Goal: Information Seeking & Learning: Learn about a topic

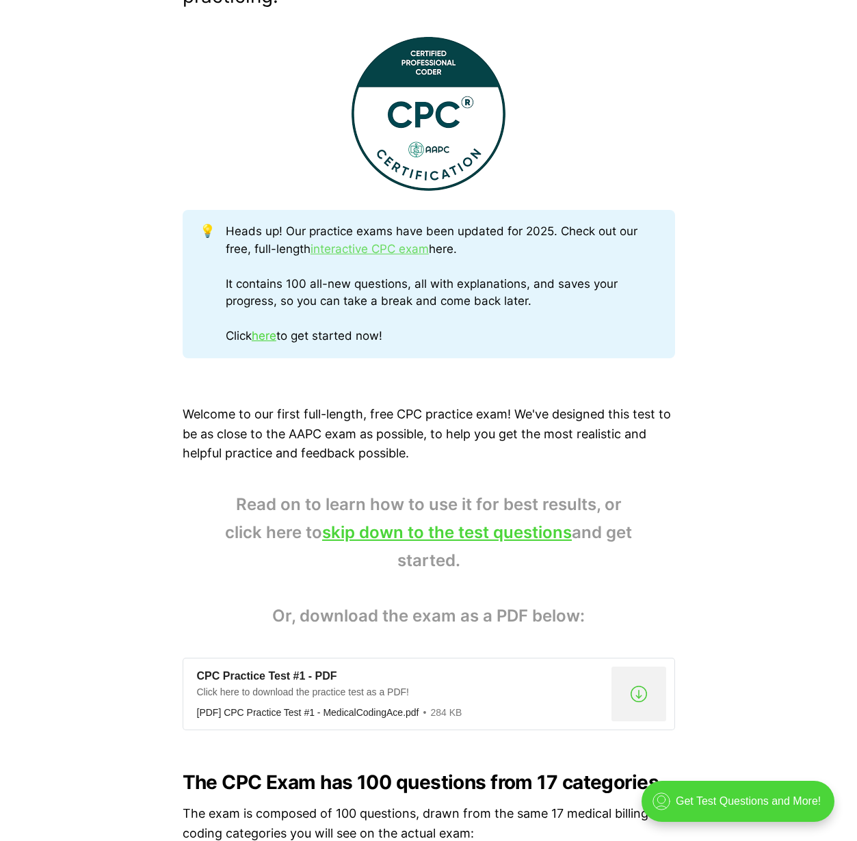
scroll to position [535, 0]
click at [511, 526] on link "skip down to the test questions" at bounding box center [447, 532] width 250 height 20
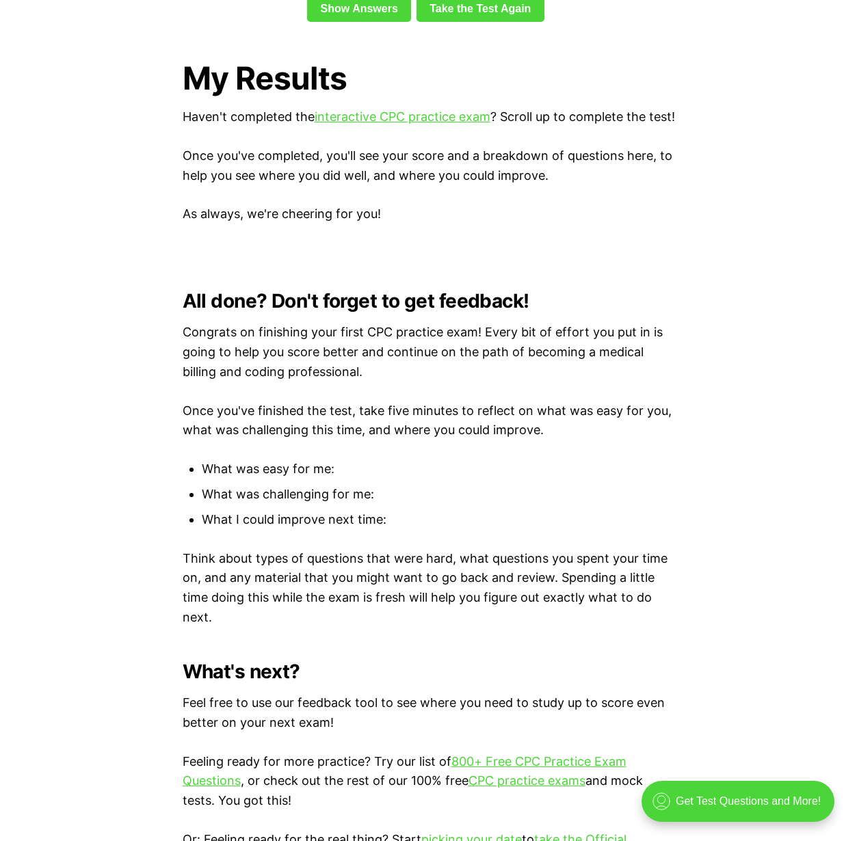
scroll to position [3411, 0]
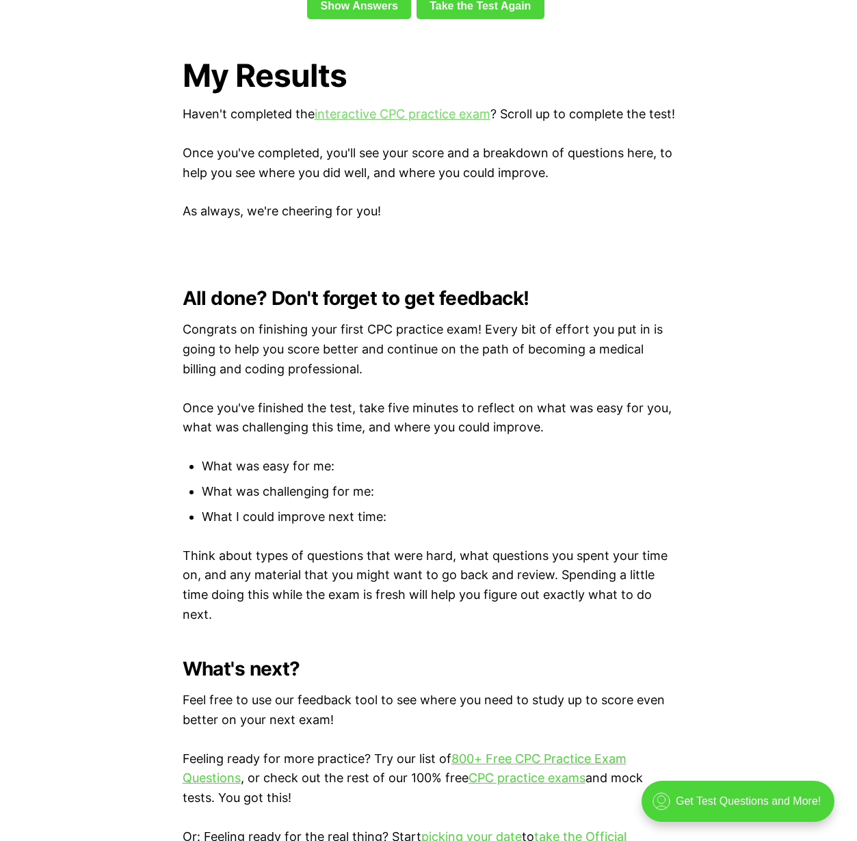
click at [344, 107] on link "interactive CPC practice exam" at bounding box center [402, 114] width 176 height 14
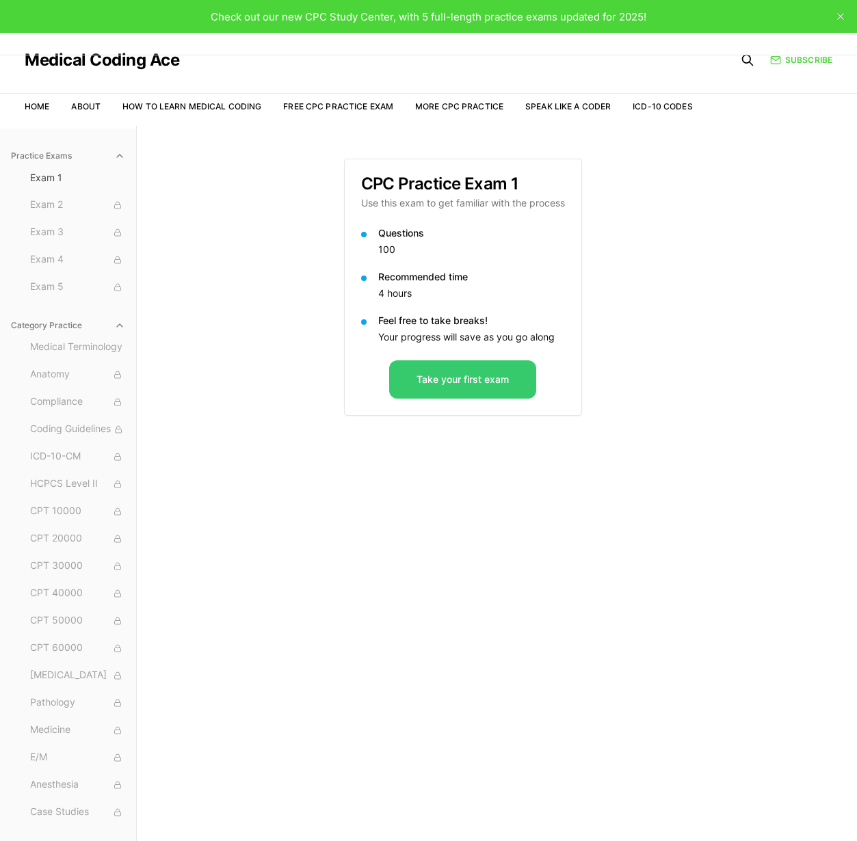
click at [493, 382] on button "Take your first exam" at bounding box center [462, 379] width 147 height 38
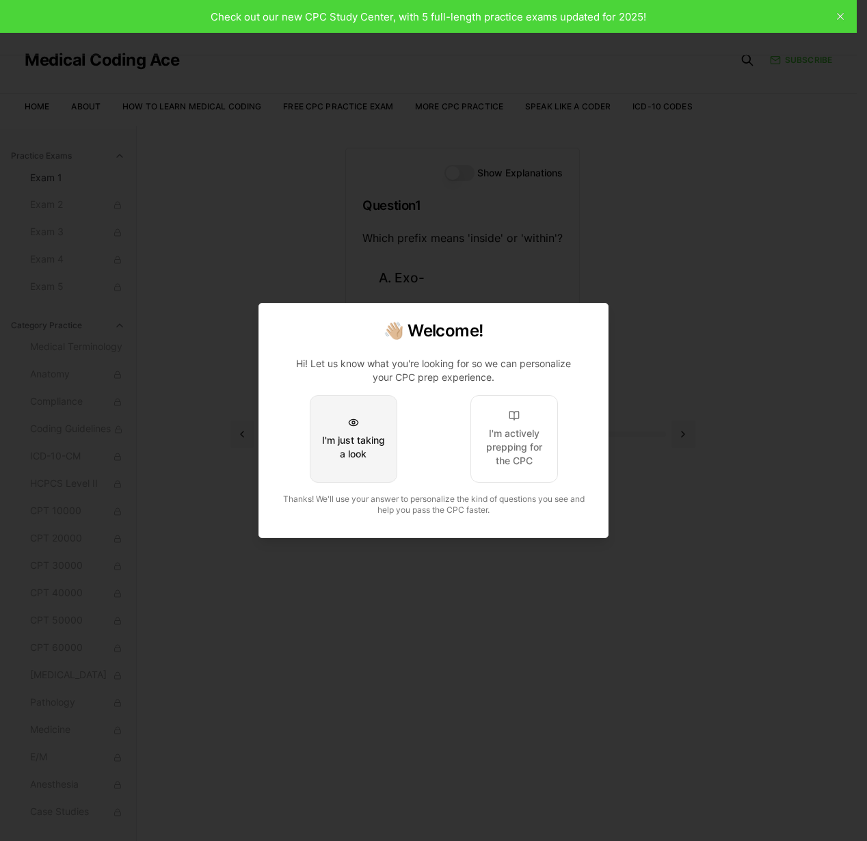
click at [331, 461] on button "I'm just taking a look" at bounding box center [354, 439] width 88 height 88
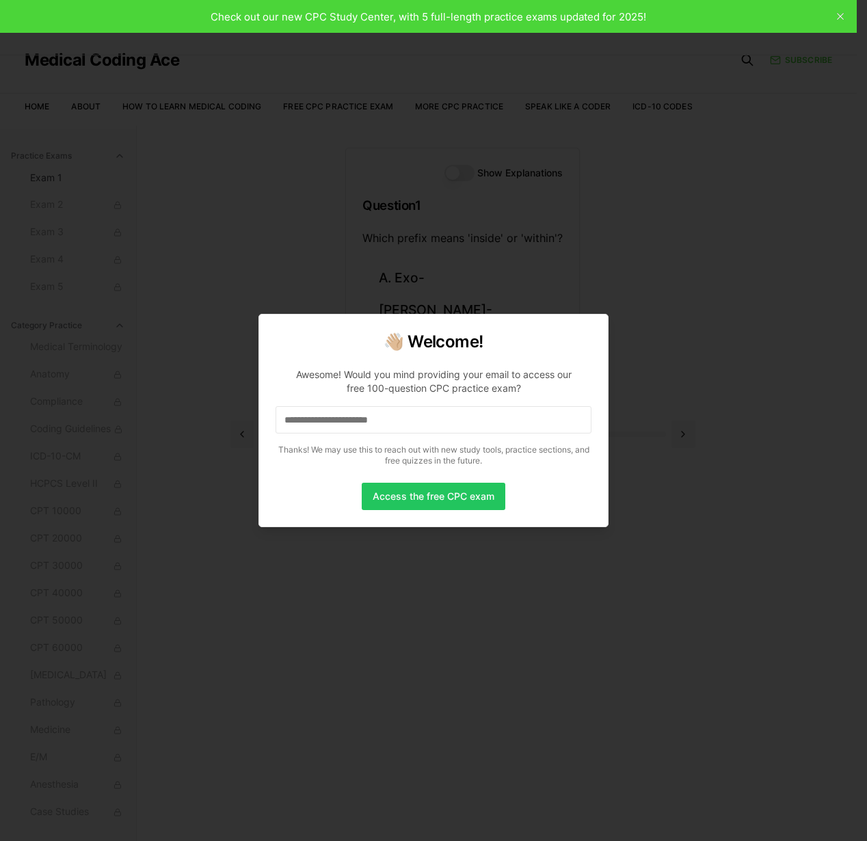
click at [404, 427] on input at bounding box center [434, 419] width 316 height 27
click at [336, 425] on input "*" at bounding box center [434, 419] width 316 height 27
click at [442, 419] on input "**" at bounding box center [434, 419] width 316 height 27
click at [347, 414] on input "***" at bounding box center [434, 419] width 316 height 27
drag, startPoint x: 384, startPoint y: 425, endPoint x: 211, endPoint y: 439, distance: 173.6
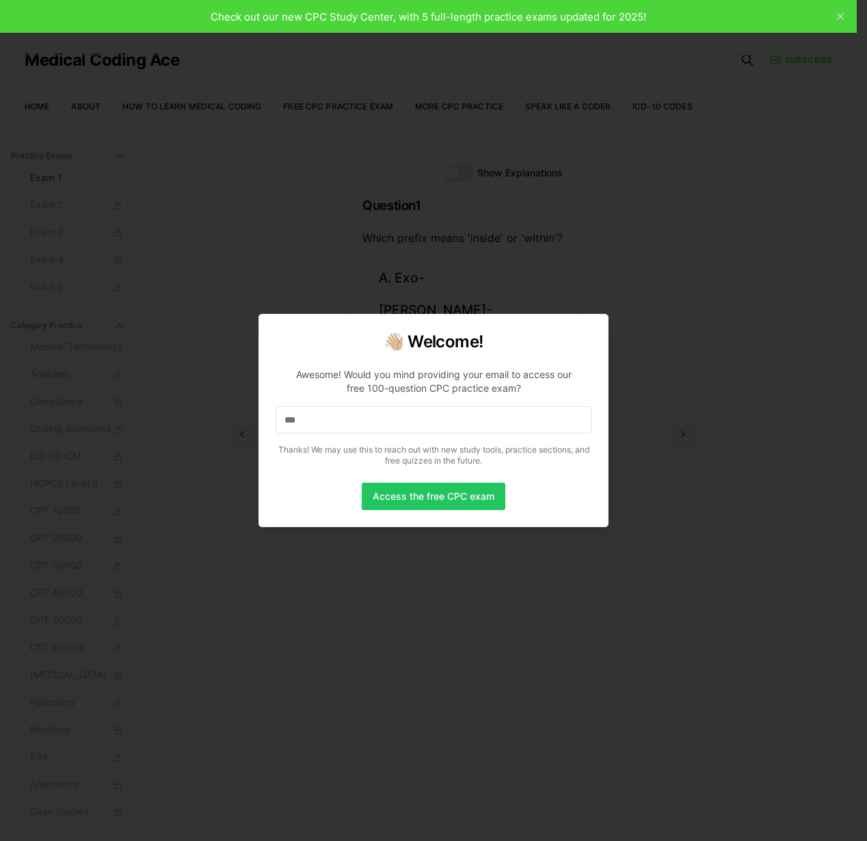
click at [211, 439] on body "Check out our new CPC Study Center, with 5 full-length practice exams updated f…" at bounding box center [428, 483] width 857 height 967
click at [440, 494] on button "Access the free CPC exam" at bounding box center [434, 496] width 144 height 27
click at [296, 431] on input at bounding box center [434, 419] width 316 height 27
click at [402, 425] on input "*" at bounding box center [434, 419] width 316 height 27
click at [384, 431] on input at bounding box center [434, 419] width 316 height 27
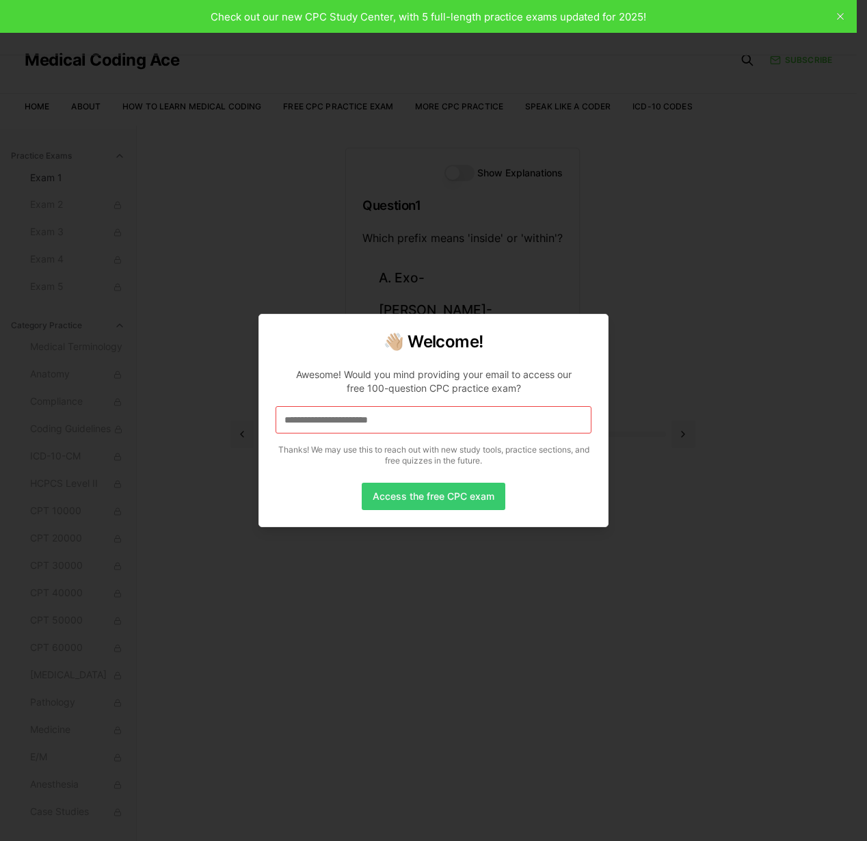
click at [409, 488] on button "Access the free CPC exam" at bounding box center [434, 496] width 144 height 27
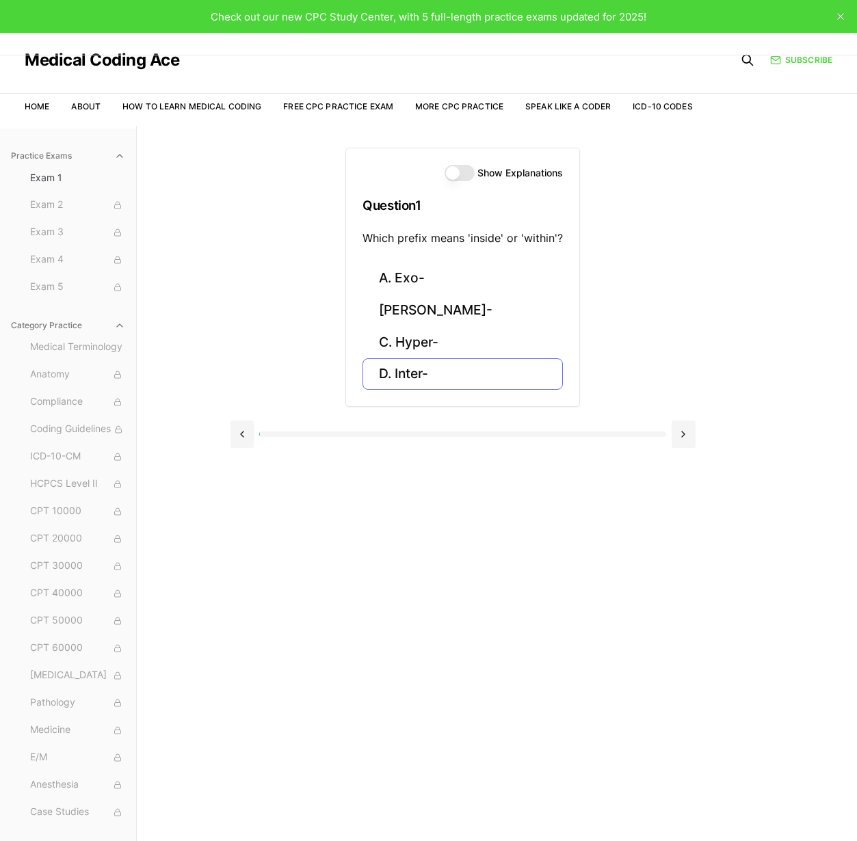
click at [479, 387] on button "D. Inter-" at bounding box center [462, 374] width 200 height 32
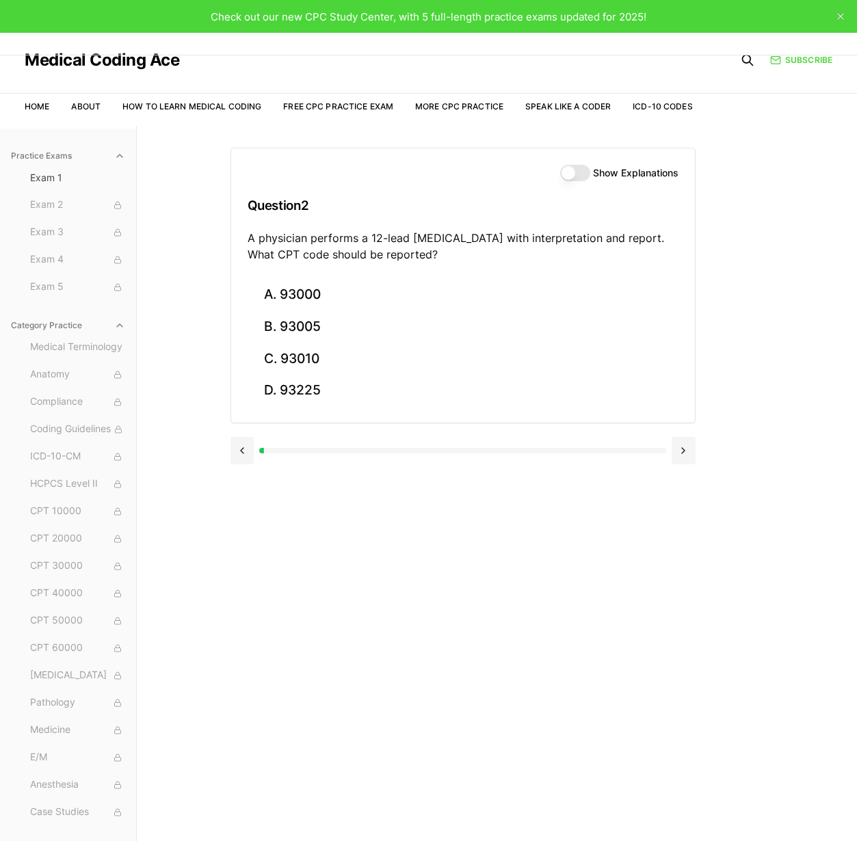
click at [577, 176] on button "Show Explanations" at bounding box center [575, 173] width 30 height 16
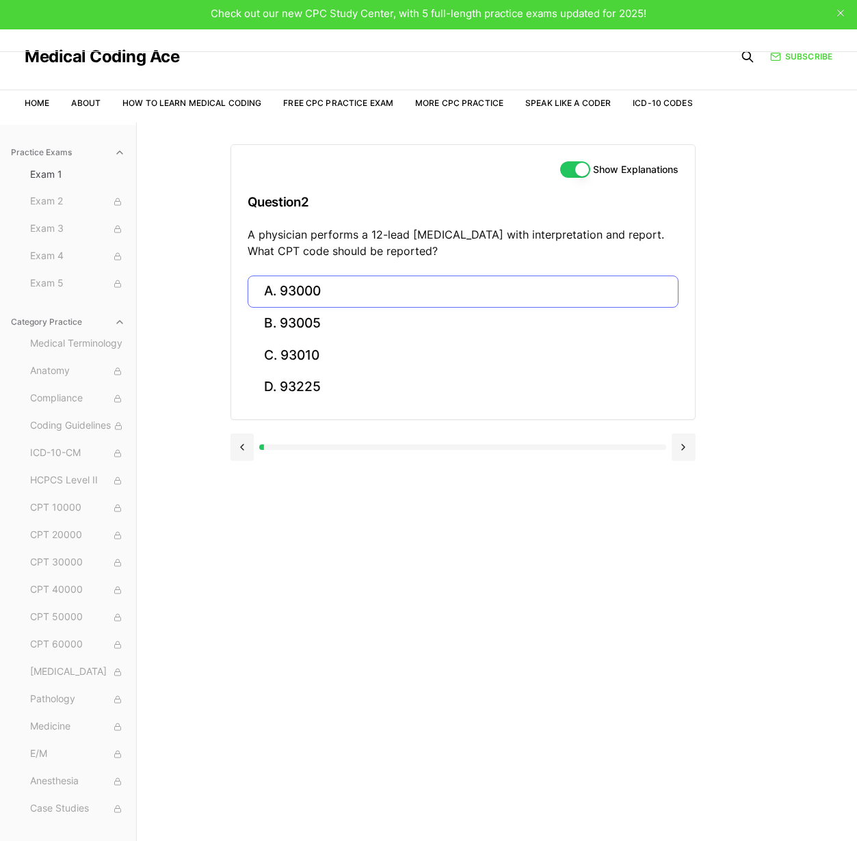
click at [286, 296] on button "A. 93000" at bounding box center [462, 292] width 431 height 32
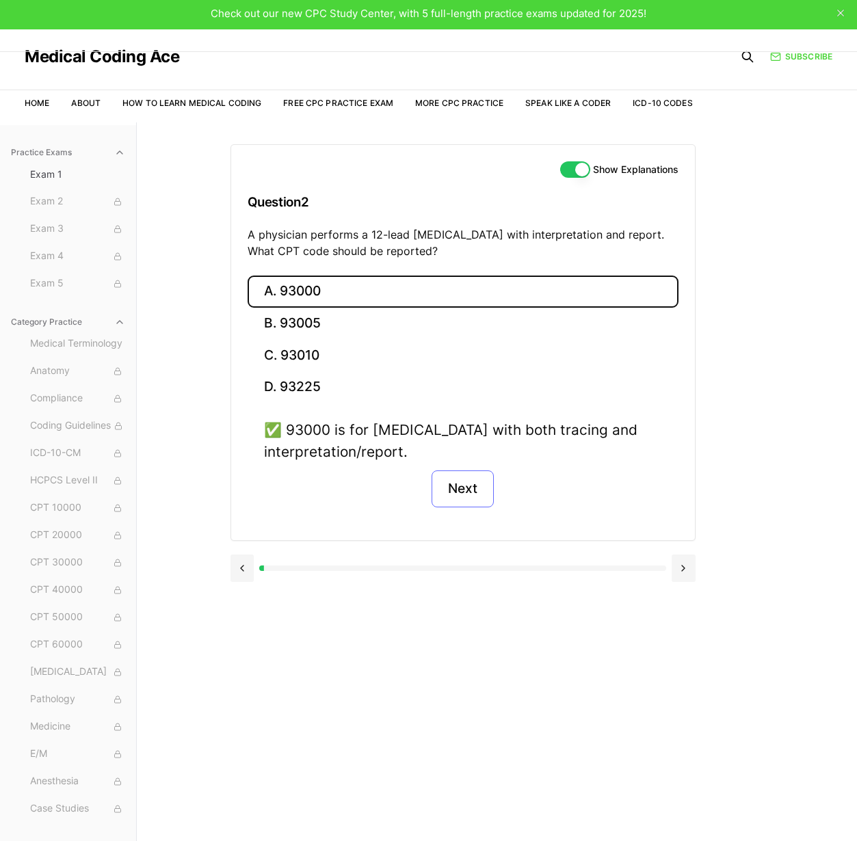
click at [468, 485] on button "Next" at bounding box center [462, 488] width 62 height 37
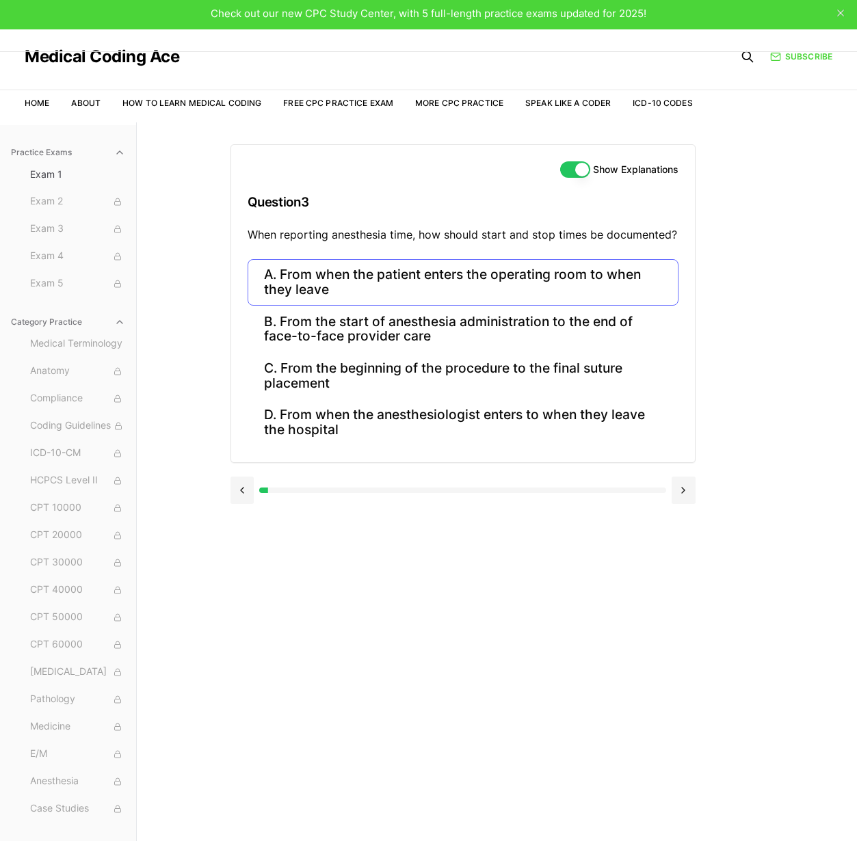
click at [494, 278] on button "A. From when the patient enters the operating room to when they leave" at bounding box center [462, 282] width 431 height 46
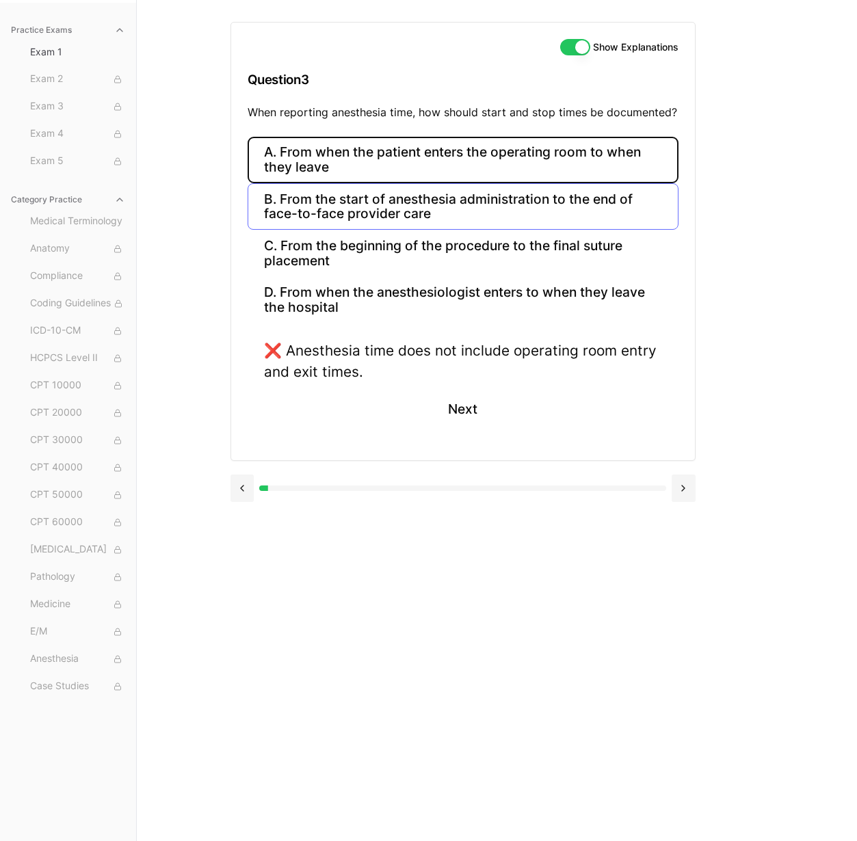
scroll to position [126, 0]
click at [422, 210] on button "B. From the start of anesthesia administration to the end of face-to-face provi…" at bounding box center [462, 206] width 431 height 46
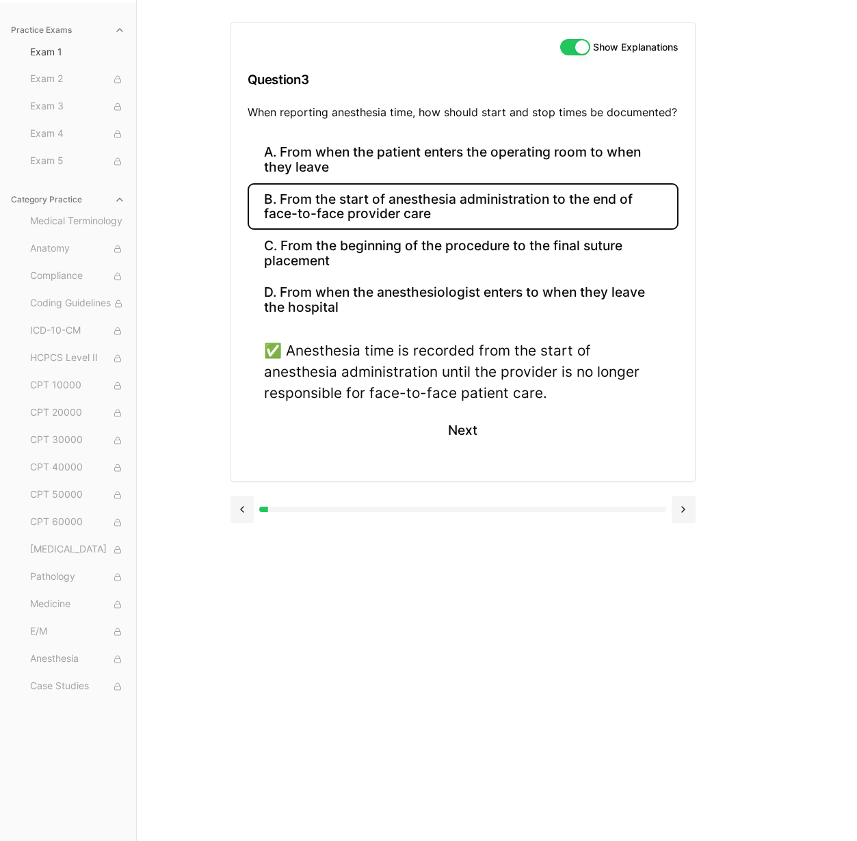
click at [454, 425] on button "Next" at bounding box center [462, 430] width 62 height 37
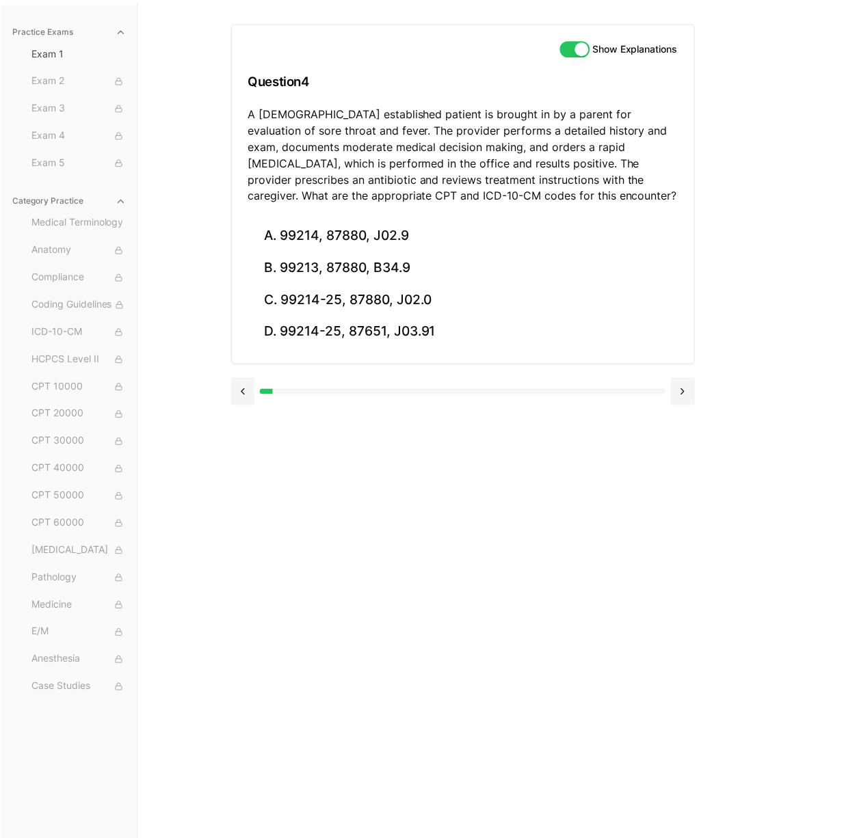
scroll to position [122, 0]
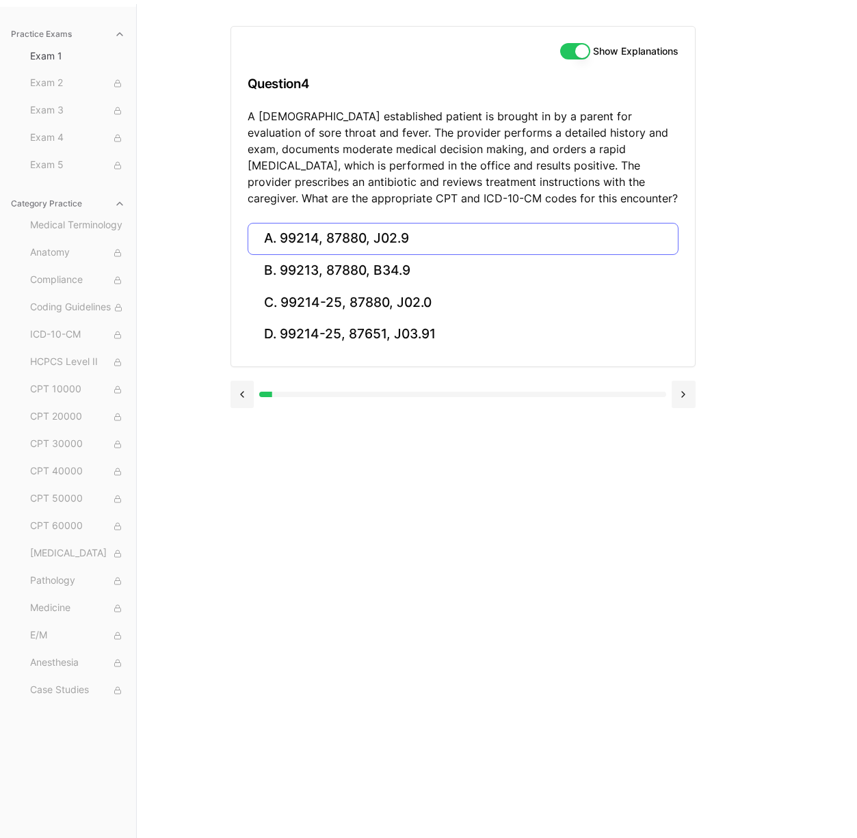
click at [343, 248] on button "A. 99214, 87880, J02.9" at bounding box center [462, 239] width 431 height 32
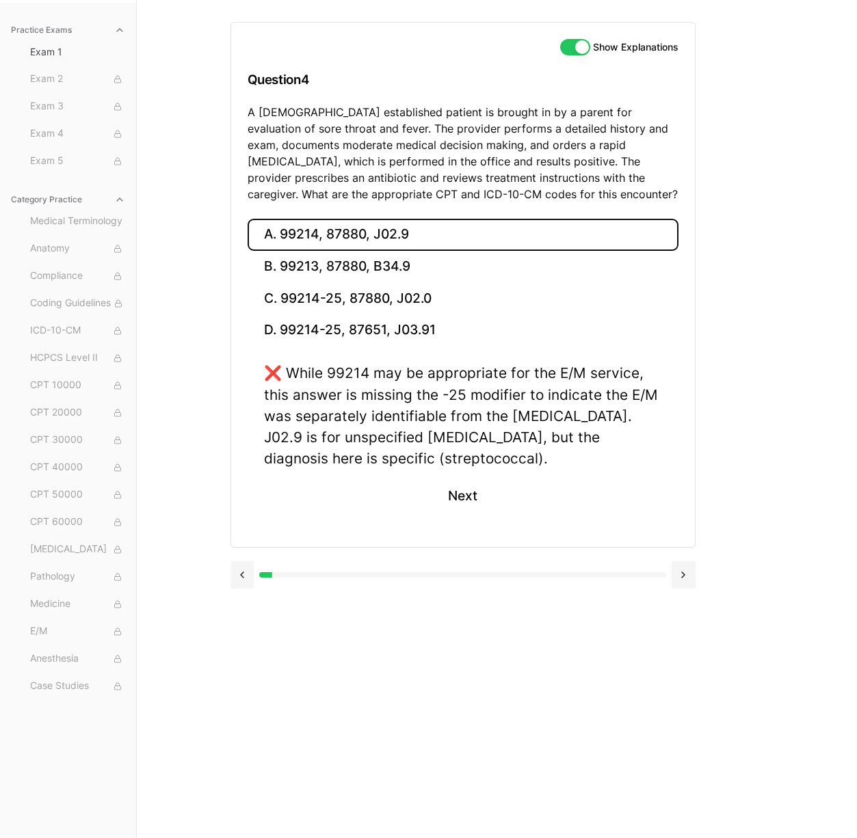
scroll to position [126, 0]
click at [415, 295] on button "C. 99214-25, 87880, J02.0" at bounding box center [462, 298] width 431 height 32
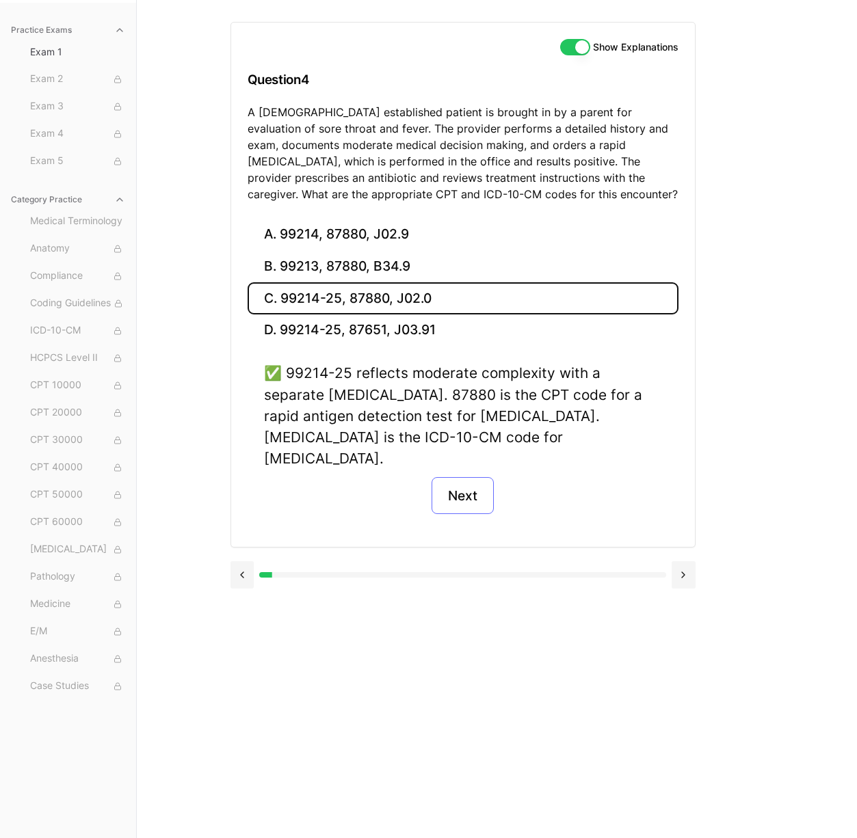
click at [484, 478] on button "Next" at bounding box center [462, 495] width 62 height 37
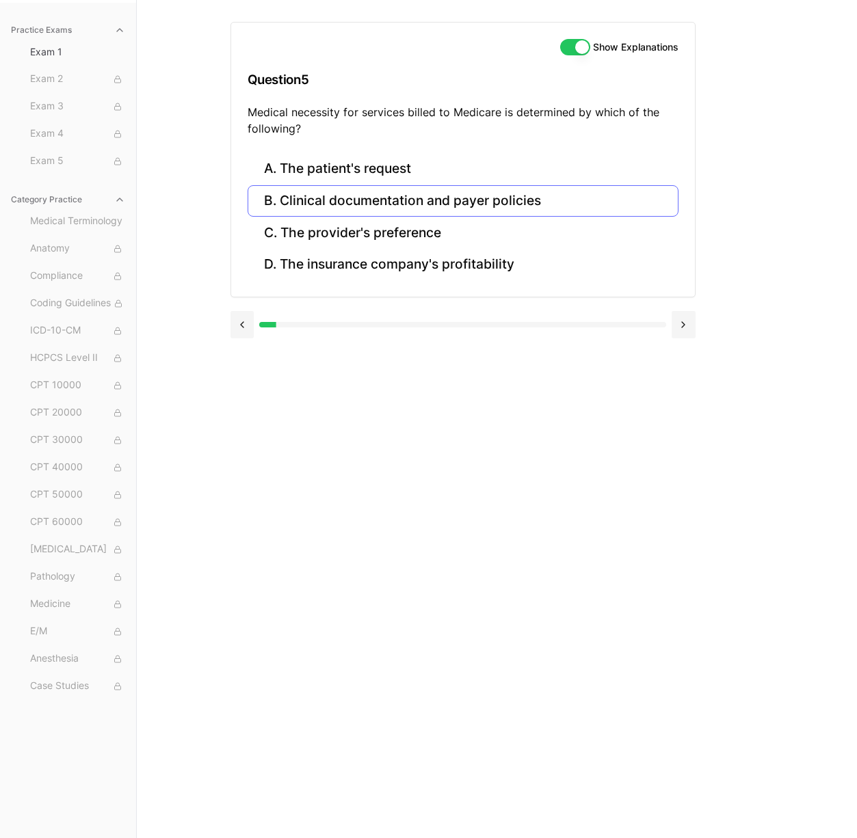
click at [418, 209] on button "B. Clinical documentation and payer policies" at bounding box center [462, 201] width 431 height 32
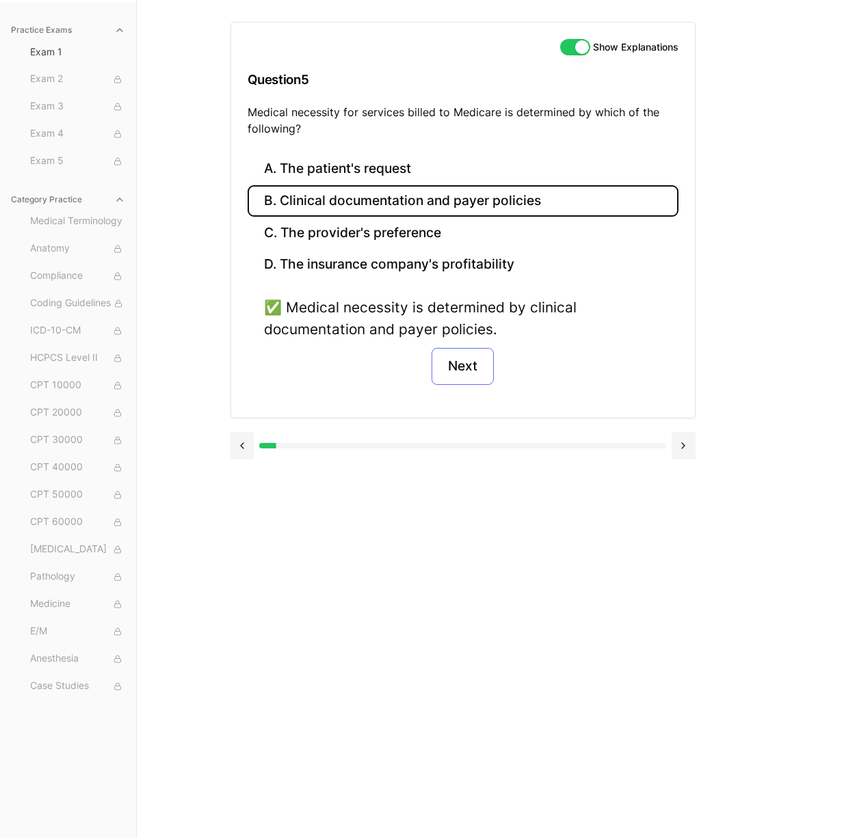
click at [486, 369] on button "Next" at bounding box center [462, 366] width 62 height 37
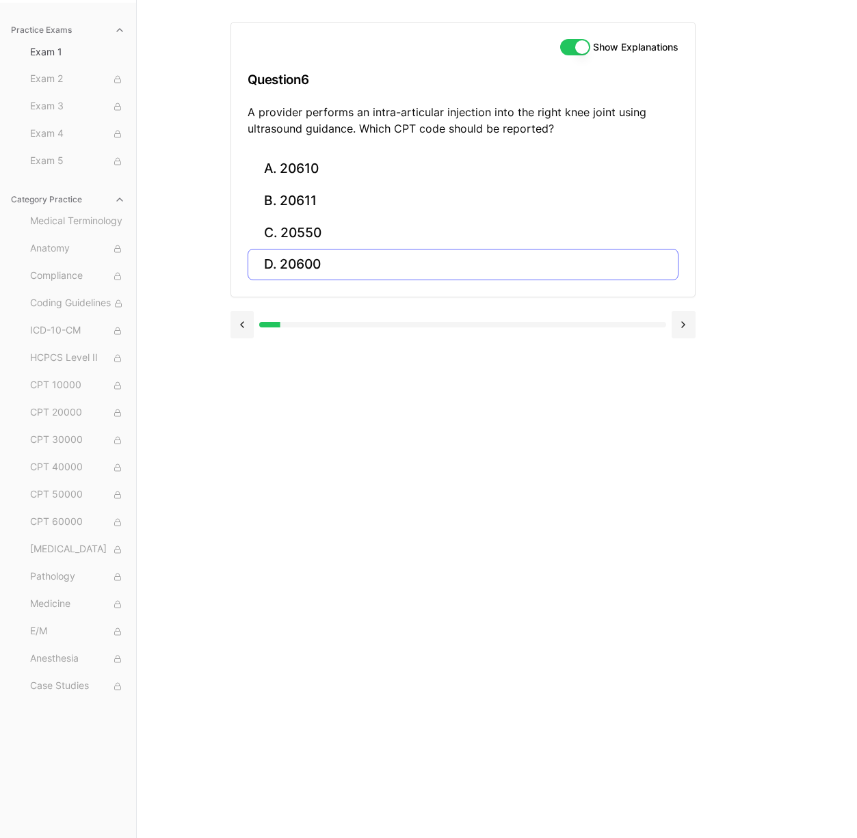
scroll to position [126, 0]
click at [323, 261] on button "D. 20600" at bounding box center [462, 265] width 431 height 32
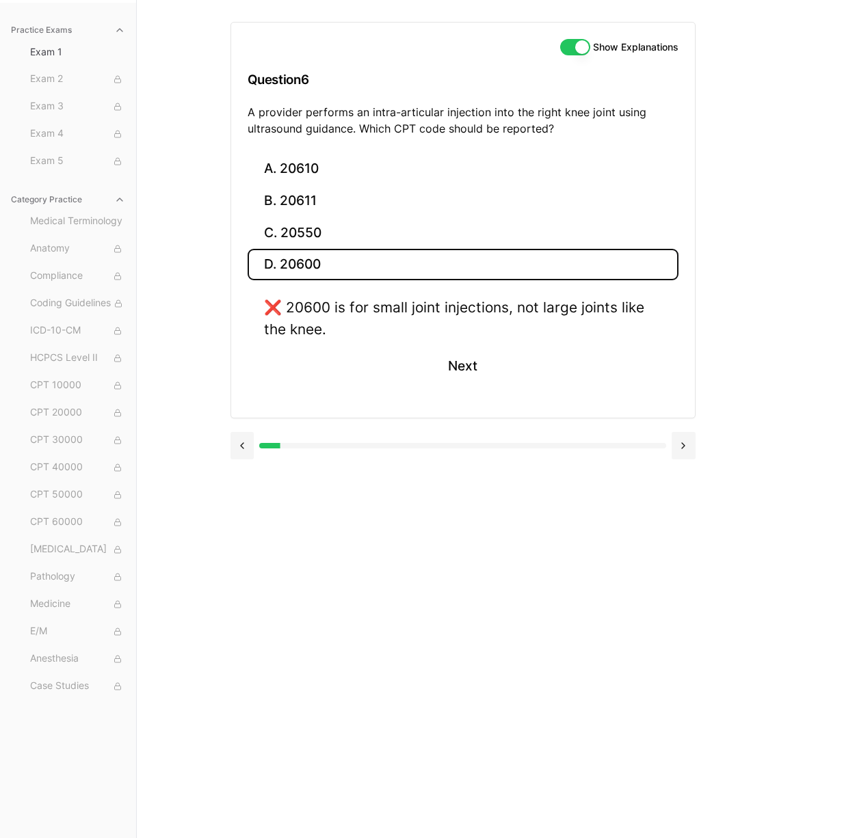
scroll to position [126, 0]
click at [303, 179] on button "A. 20610" at bounding box center [462, 169] width 431 height 32
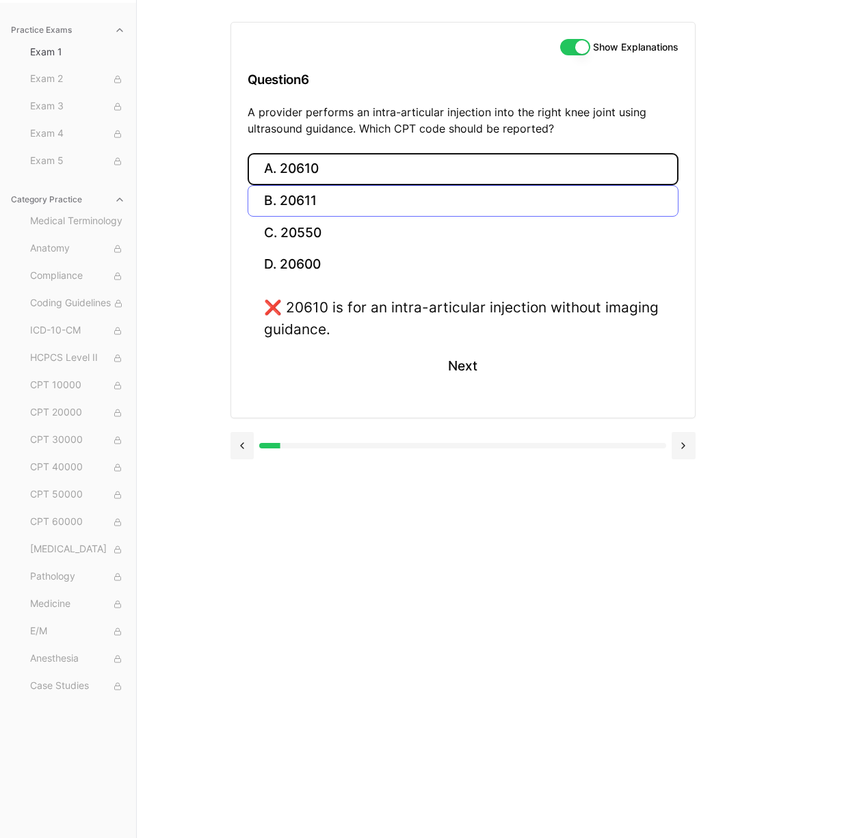
scroll to position [126, 0]
click at [313, 207] on button "B. 20611" at bounding box center [462, 201] width 431 height 32
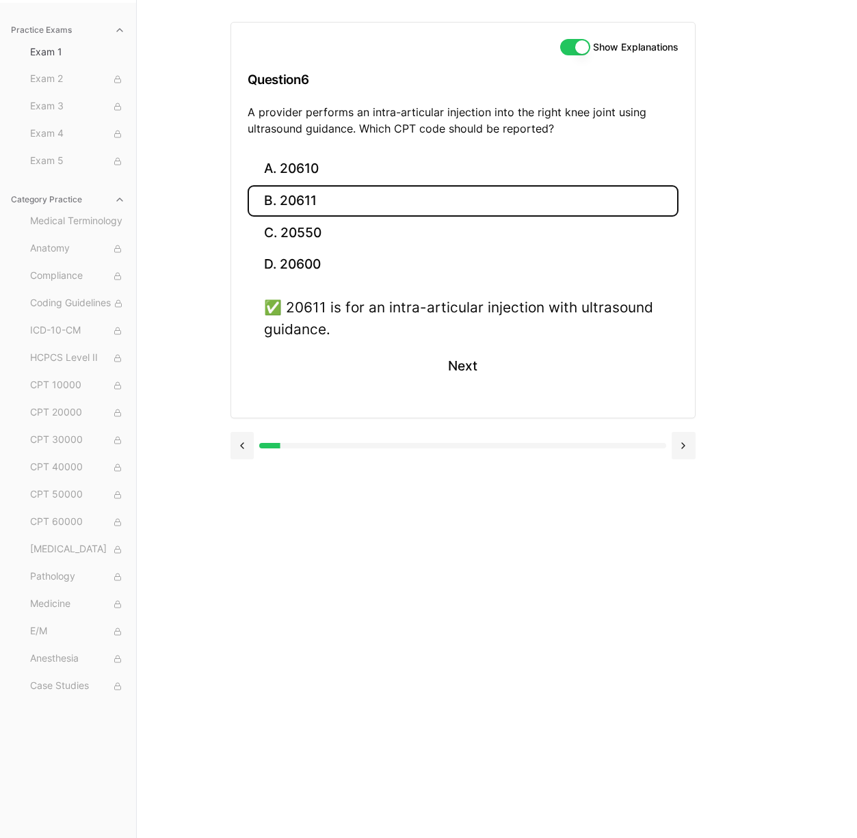
scroll to position [126, 0]
click at [483, 372] on button "Next" at bounding box center [462, 366] width 62 height 37
